Goal: Task Accomplishment & Management: Use online tool/utility

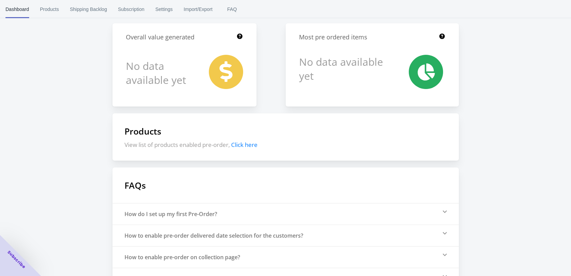
scroll to position [80, 0]
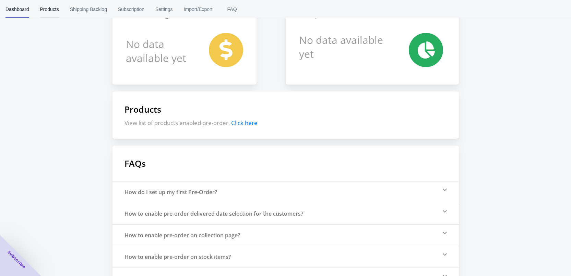
click at [48, 5] on span "Products" at bounding box center [49, 9] width 19 height 18
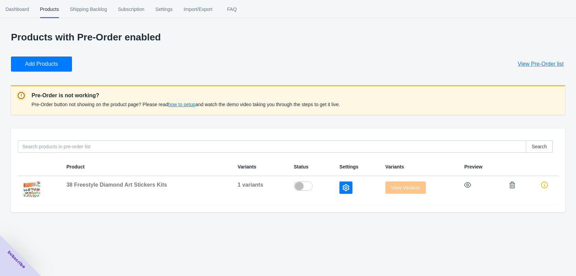
click at [404, 33] on p "Products with Pre-Order enabled" at bounding box center [288, 37] width 554 height 11
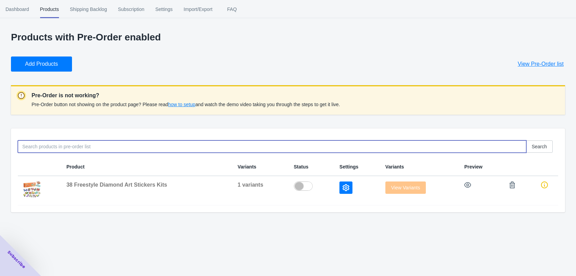
click at [61, 142] on input at bounding box center [272, 147] width 508 height 12
click at [48, 64] on span "Add Products" at bounding box center [41, 64] width 33 height 7
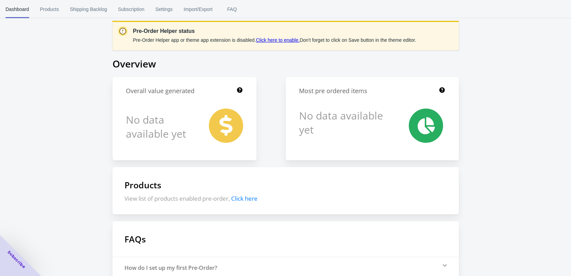
scroll to position [80, 0]
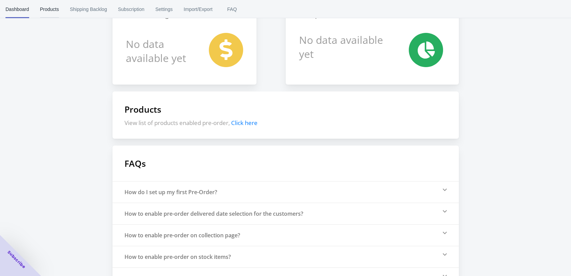
click at [62, 12] on button "Products" at bounding box center [50, 9] width 30 height 18
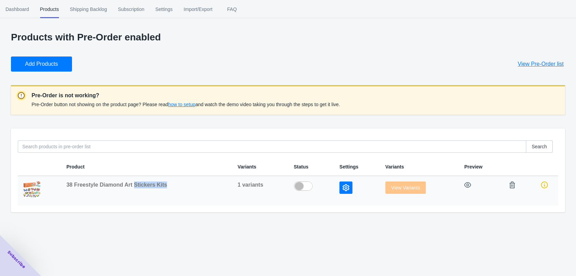
drag, startPoint x: 133, startPoint y: 185, endPoint x: 185, endPoint y: 184, distance: 52.8
click at [184, 182] on div "38 Freestyle Diamond Art Stickers Kits" at bounding box center [147, 185] width 160 height 7
click at [190, 188] on div "38 Freestyle Diamond Art Stickers Kits" at bounding box center [147, 185] width 160 height 7
click at [95, 182] on span "38 Freestyle Diamond Art Stickers Kits" at bounding box center [117, 185] width 101 height 6
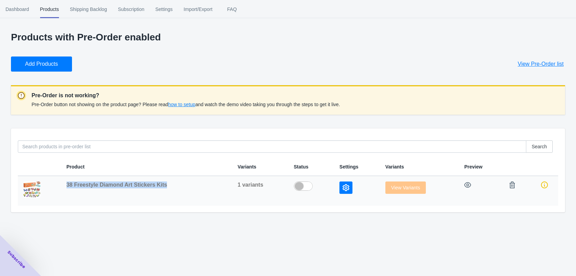
click at [95, 182] on span "38 Freestyle Diamond Art Stickers Kits" at bounding box center [117, 185] width 101 height 6
click at [142, 238] on div "Dashboard Products Shipping Backlog Subscription Settings Import/Export FAQ Das…" at bounding box center [288, 138] width 576 height 276
click at [251, 182] on span "1 variants" at bounding box center [251, 185] width 26 height 6
click at [241, 221] on div "Dashboard Products Shipping Backlog Subscription Settings Import/Export FAQ Das…" at bounding box center [288, 138] width 576 height 276
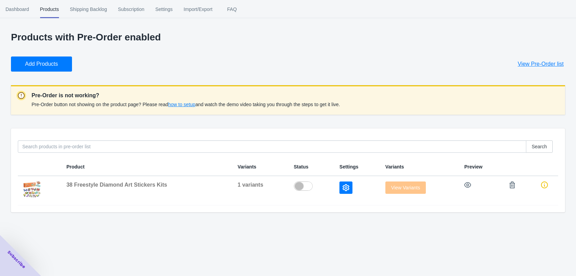
click at [419, 32] on div "Products with Pre-Order enabled Add Products View Pre-Order list Pre-Order is n…" at bounding box center [288, 109] width 576 height 219
drag, startPoint x: 43, startPoint y: 230, endPoint x: 50, endPoint y: 232, distance: 7.2
click at [43, 230] on div "Dashboard Products Shipping Backlog Subscription Settings Import/Export FAQ Das…" at bounding box center [288, 138] width 576 height 276
click at [130, 257] on div "Dashboard Products Shipping Backlog Subscription Settings Import/Export FAQ Das…" at bounding box center [288, 138] width 576 height 276
click at [191, 245] on div "Dashboard Products Shipping Backlog Subscription Settings Import/Export FAQ Das…" at bounding box center [288, 138] width 576 height 276
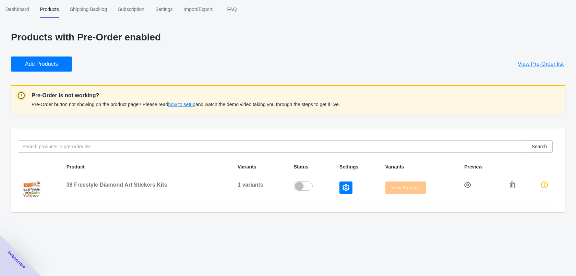
click at [429, 57] on div "Add Products View Pre-Order list" at bounding box center [285, 61] width 560 height 21
drag, startPoint x: 463, startPoint y: 54, endPoint x: 428, endPoint y: 67, distance: 37.3
click at [463, 54] on div "Add Products View Pre-Order list" at bounding box center [285, 61] width 560 height 21
